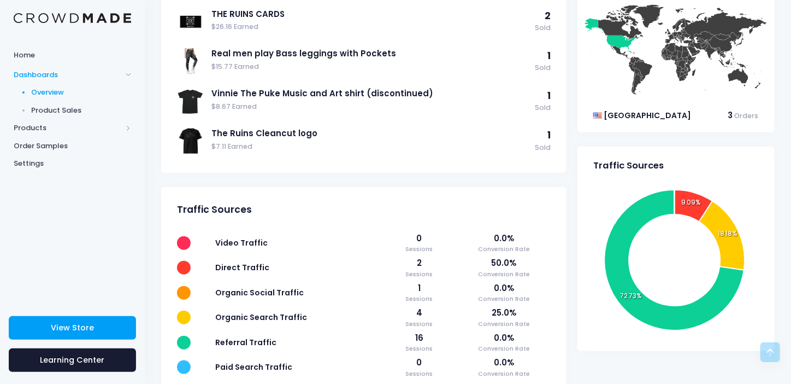
scroll to position [430, 0]
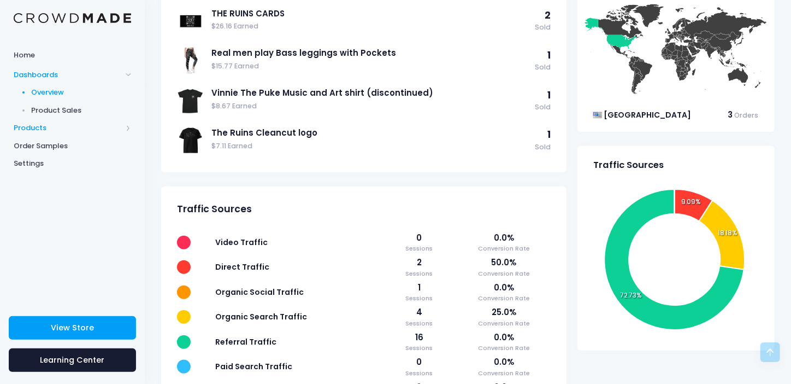
click at [37, 128] on span "Products" at bounding box center [68, 127] width 108 height 11
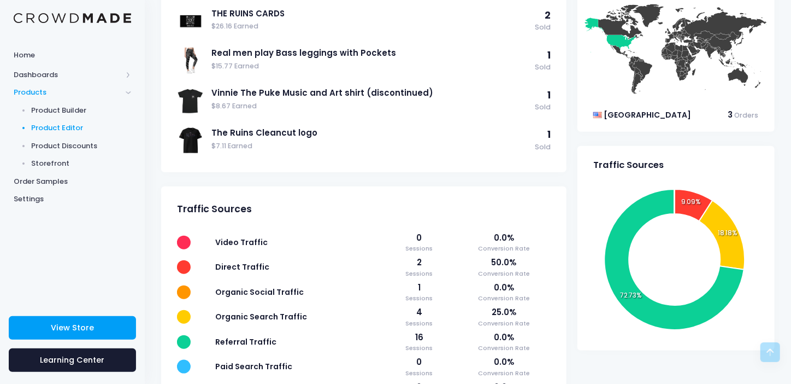
click at [56, 126] on span "Product Editor" at bounding box center [82, 127] width 100 height 11
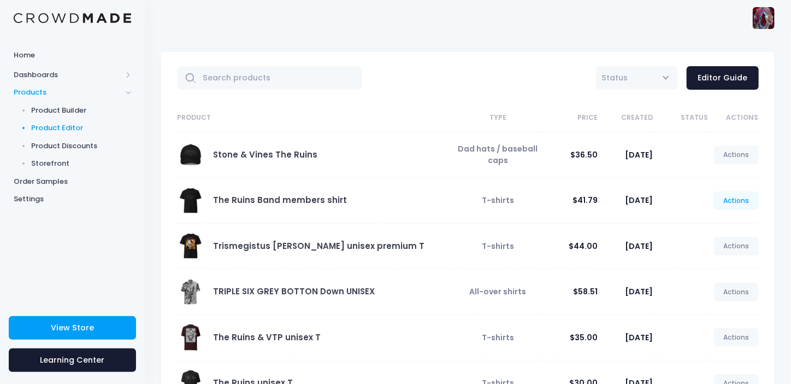
click at [739, 205] on link "Actions" at bounding box center [736, 200] width 45 height 19
click at [711, 226] on link "Edit" at bounding box center [725, 225] width 58 height 19
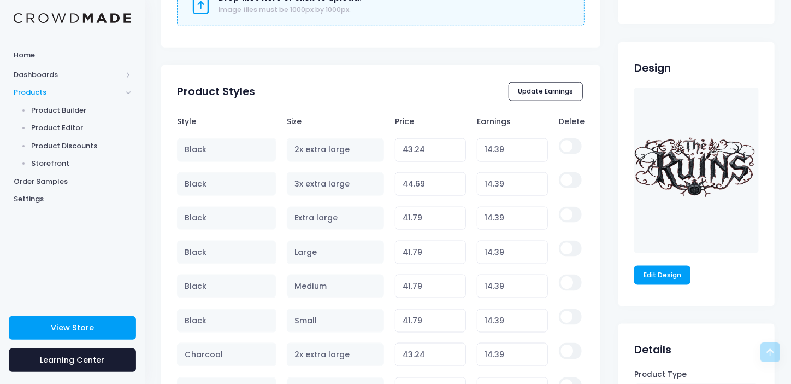
scroll to position [635, 0]
click at [669, 277] on link "Edit Design" at bounding box center [662, 274] width 57 height 19
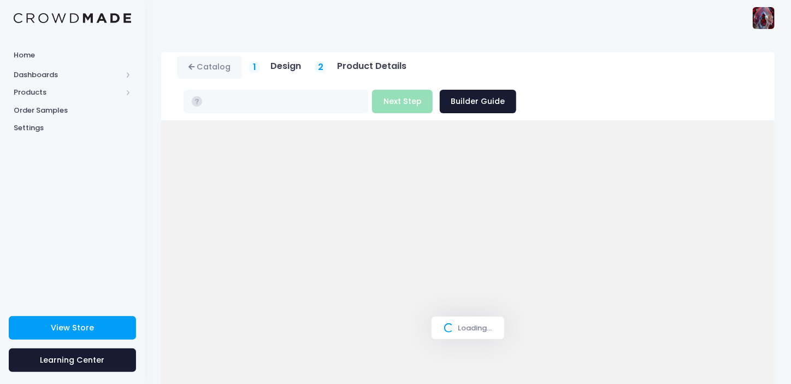
type input "$41.79 - $44.69"
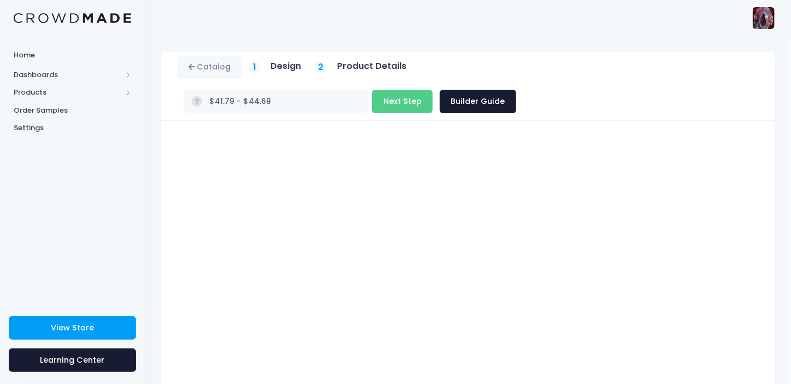
scroll to position [103, 0]
